Goal: Transaction & Acquisition: Download file/media

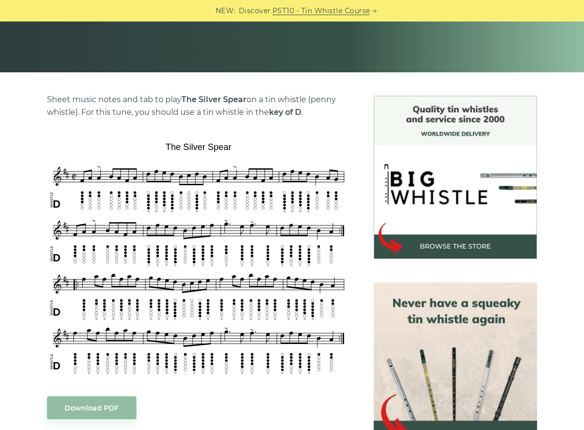
scroll to position [256, 0]
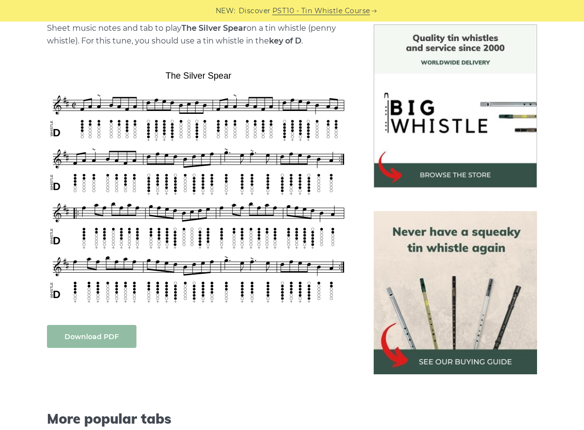
click at [109, 333] on link "Download PDF" at bounding box center [91, 336] width 89 height 23
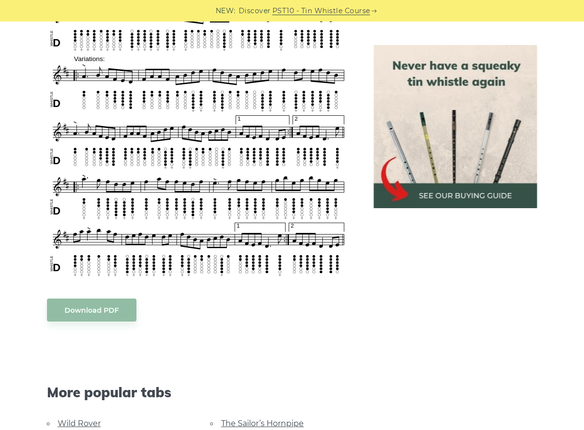
scroll to position [565, 0]
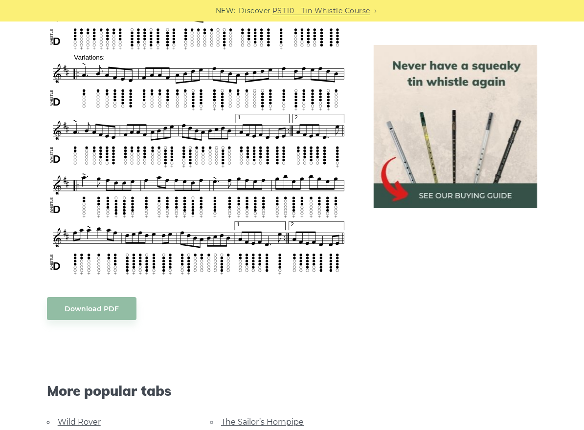
drag, startPoint x: 276, startPoint y: 313, endPoint x: 266, endPoint y: 308, distance: 10.7
click at [276, 313] on div "Sheet music notes and tab to play The Maid behind the Bar on a tin whistle (pen…" at bounding box center [199, 179] width 304 height 932
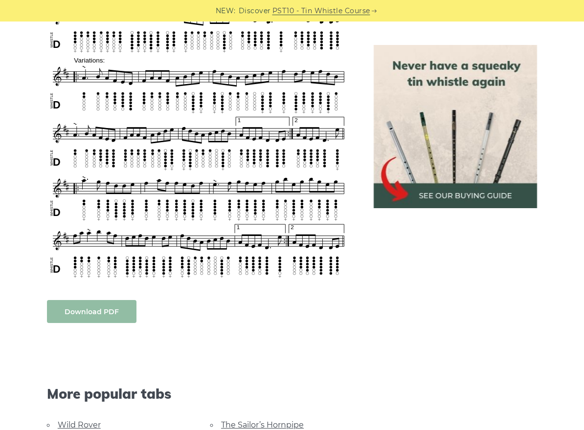
click at [112, 300] on link "Download PDF" at bounding box center [91, 311] width 89 height 23
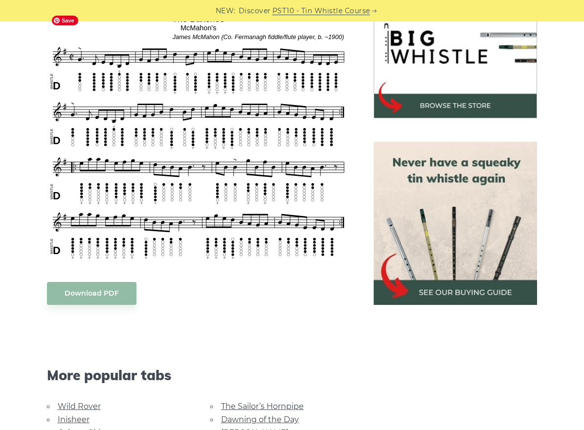
scroll to position [326, 0]
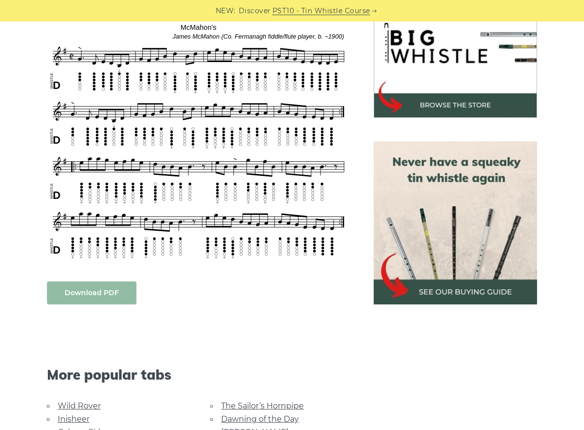
click at [107, 292] on link "Download PDF" at bounding box center [91, 293] width 89 height 23
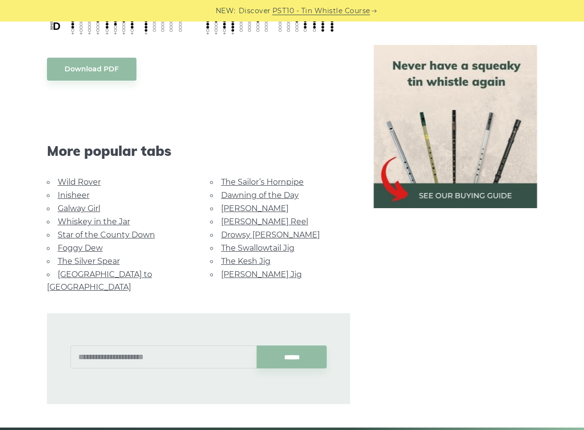
scroll to position [556, 0]
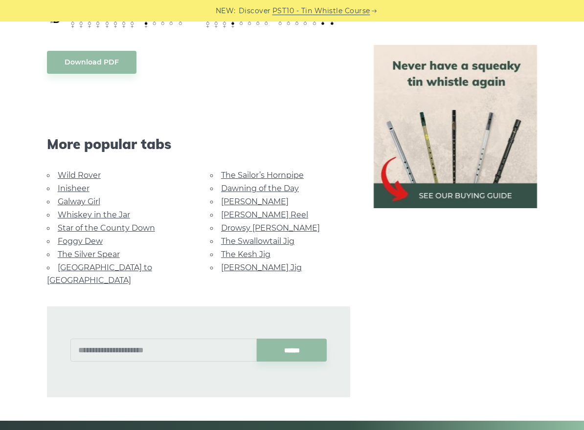
click at [241, 254] on link "The Kesh Jig" at bounding box center [245, 254] width 49 height 9
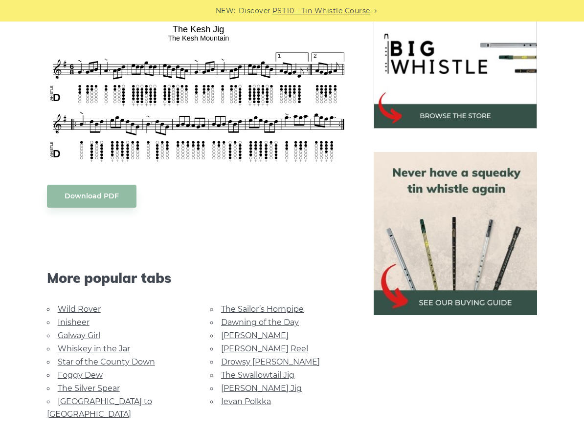
scroll to position [316, 0]
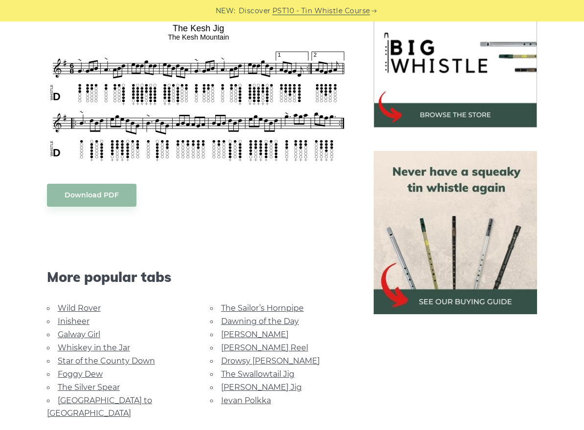
click at [244, 333] on link "[PERSON_NAME]" at bounding box center [254, 334] width 67 height 9
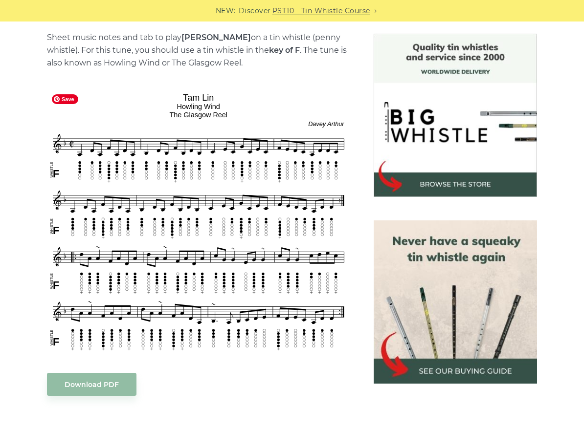
scroll to position [251, 0]
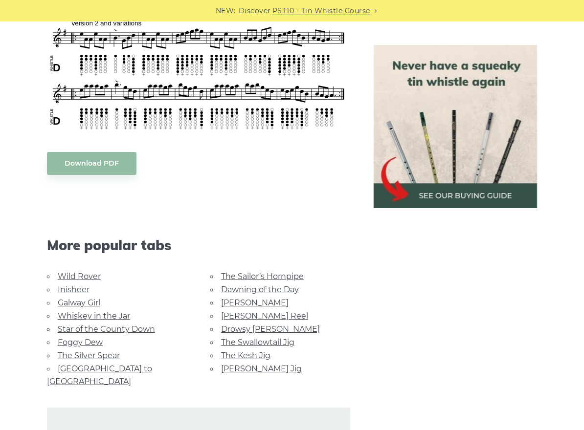
scroll to position [453, 0]
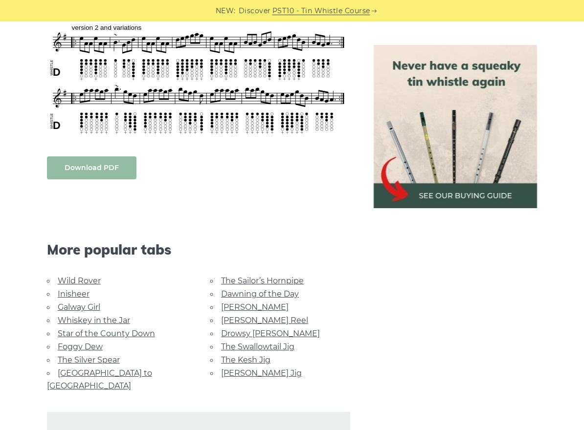
click at [100, 172] on link "Download PDF" at bounding box center [91, 167] width 89 height 23
